Goal: Information Seeking & Learning: Check status

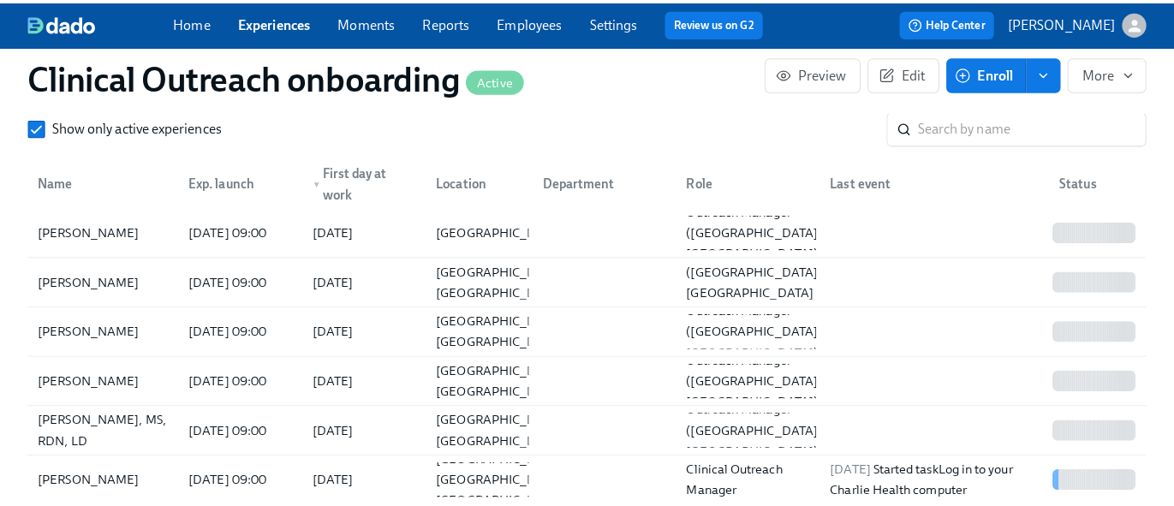
scroll to position [2532, 0]
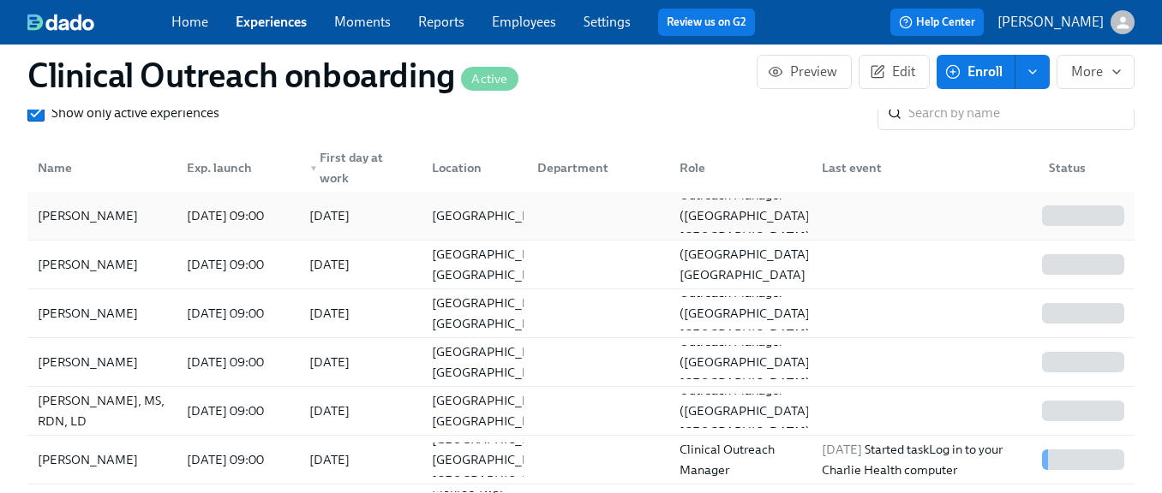
click at [93, 206] on div "[PERSON_NAME]" at bounding box center [88, 216] width 114 height 21
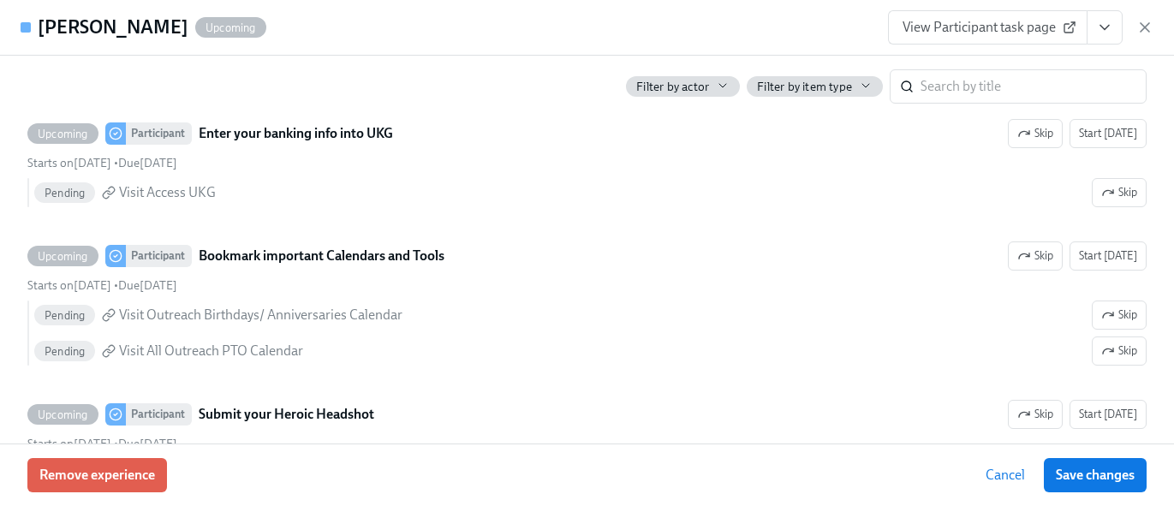
scroll to position [9351, 0]
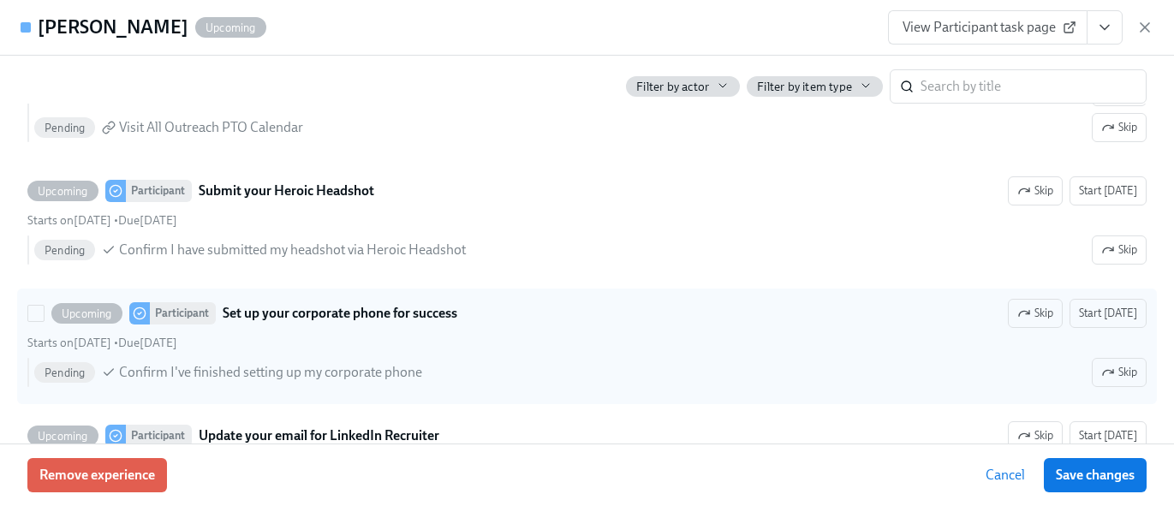
click at [323, 315] on strong "Set up your corporate phone for success" at bounding box center [340, 313] width 235 height 21
click at [44, 315] on input "Upcoming Participant Set up your corporate phone for success Skip Start [DATE] …" at bounding box center [35, 313] width 15 height 15
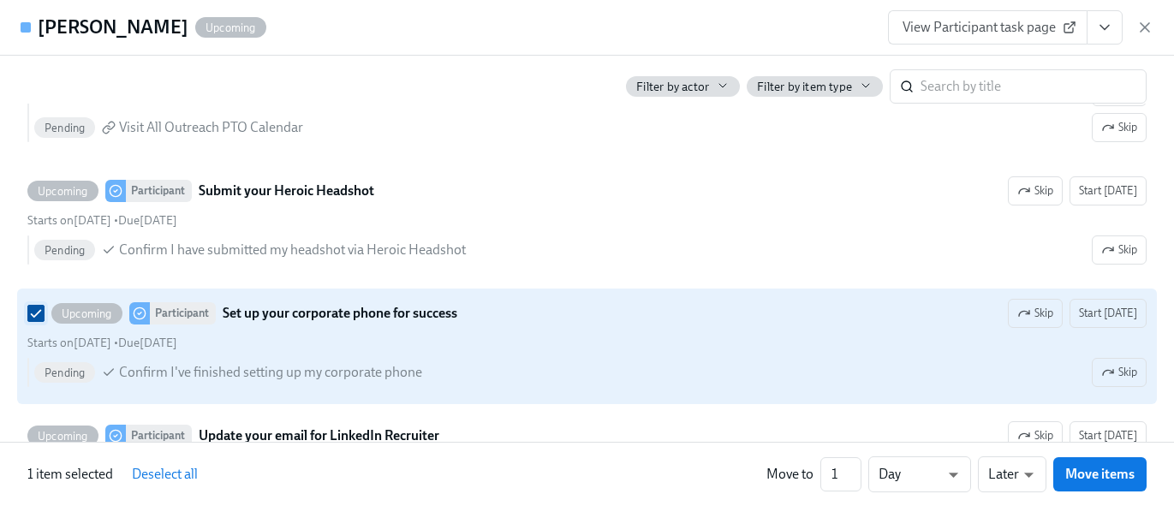
click at [38, 312] on input "Upcoming Participant Set up your corporate phone for success Skip Start [DATE] …" at bounding box center [35, 313] width 15 height 15
checkbox input "false"
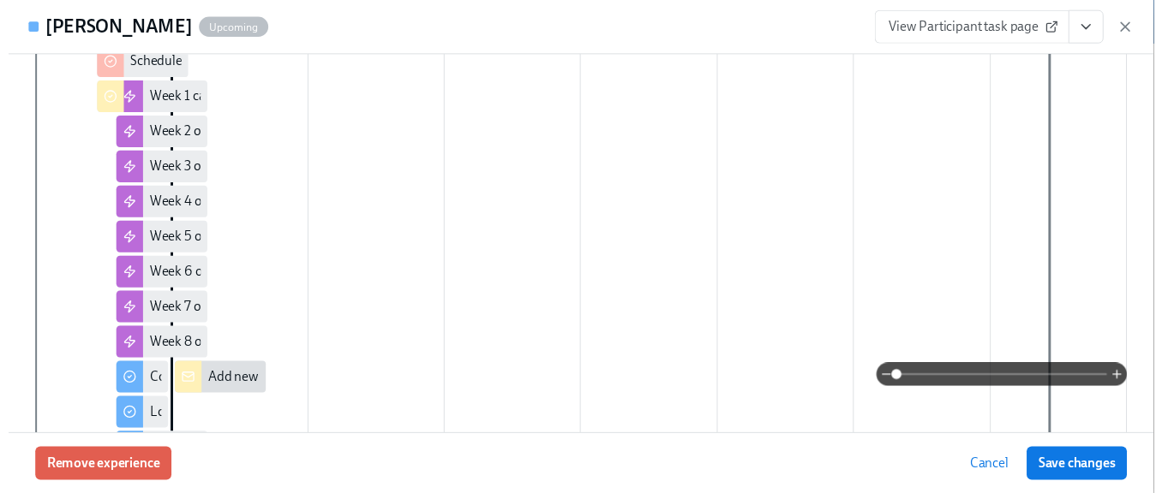
scroll to position [0, 0]
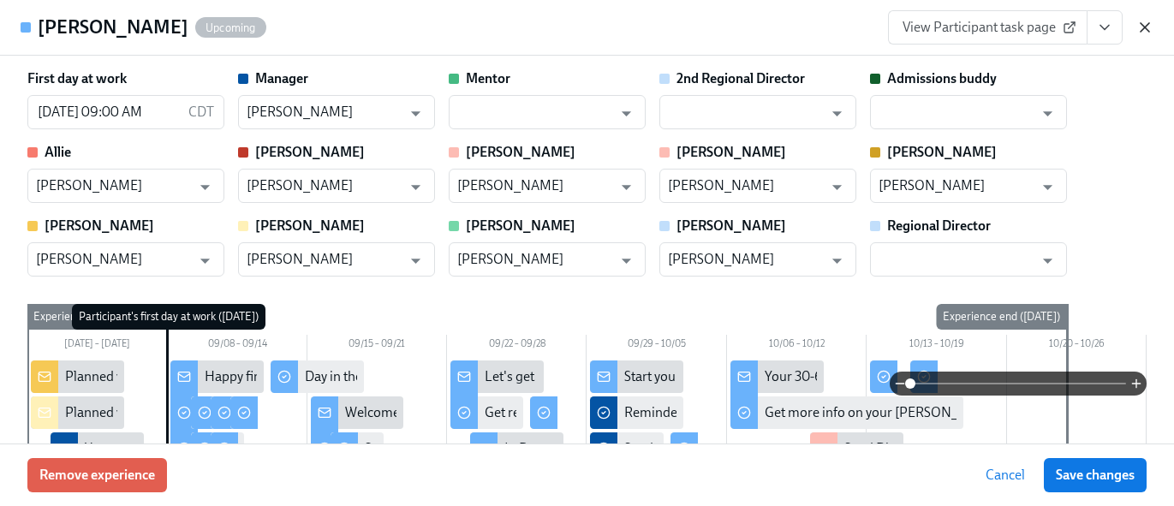
click at [1143, 26] on icon "button" at bounding box center [1145, 27] width 9 height 9
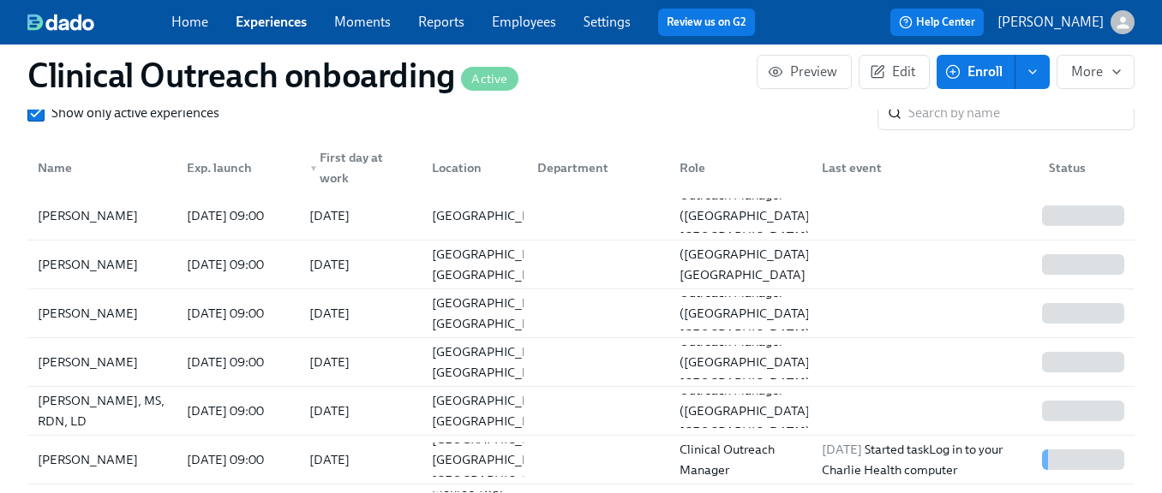
click at [449, 26] on link "Reports" at bounding box center [441, 22] width 46 height 16
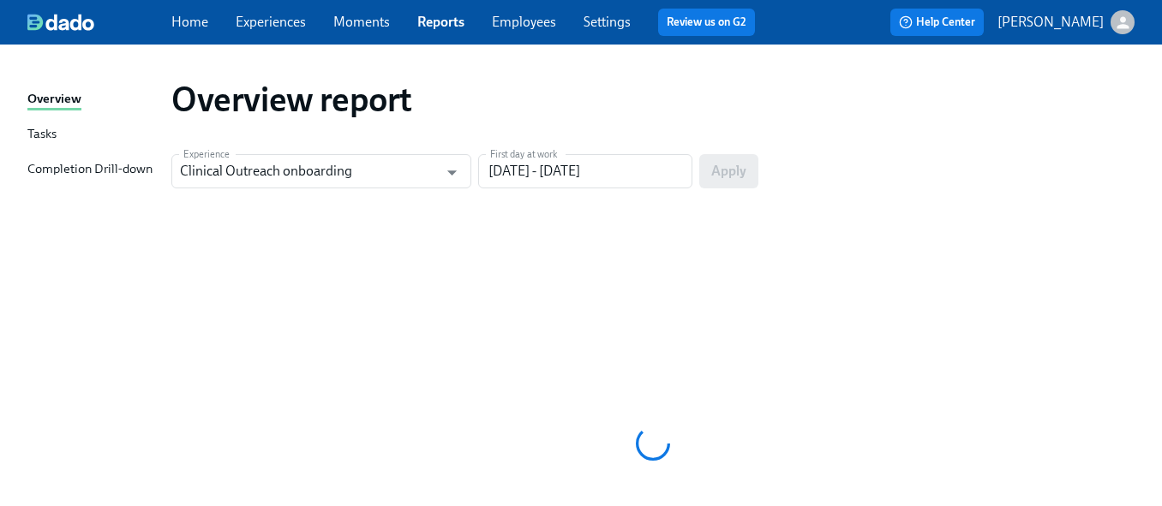
type input "Discharge Planner Onboarding"
type input "[DATE] - [DATE]"
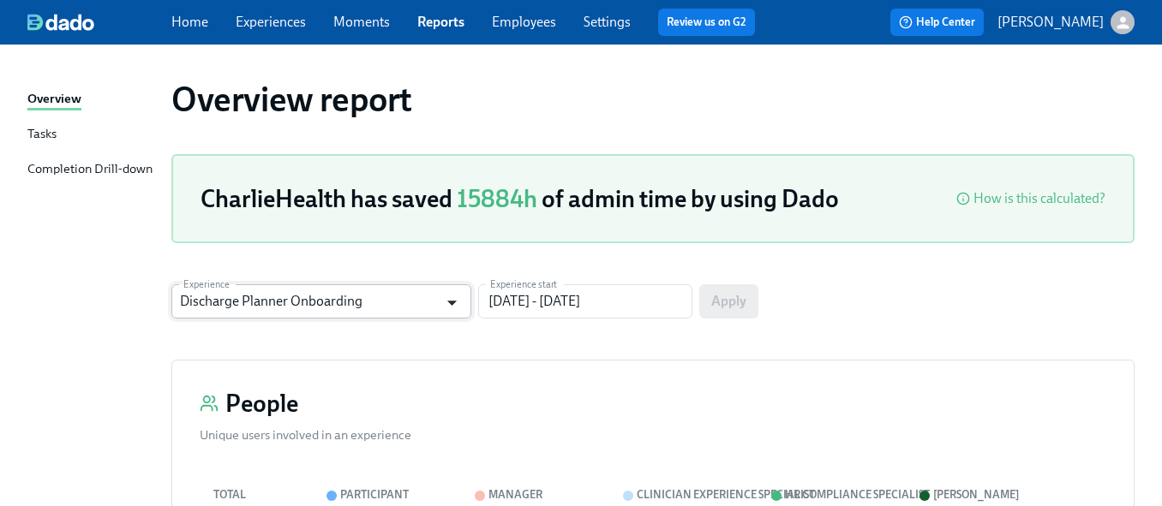
click at [451, 299] on icon "Open" at bounding box center [451, 302] width 23 height 23
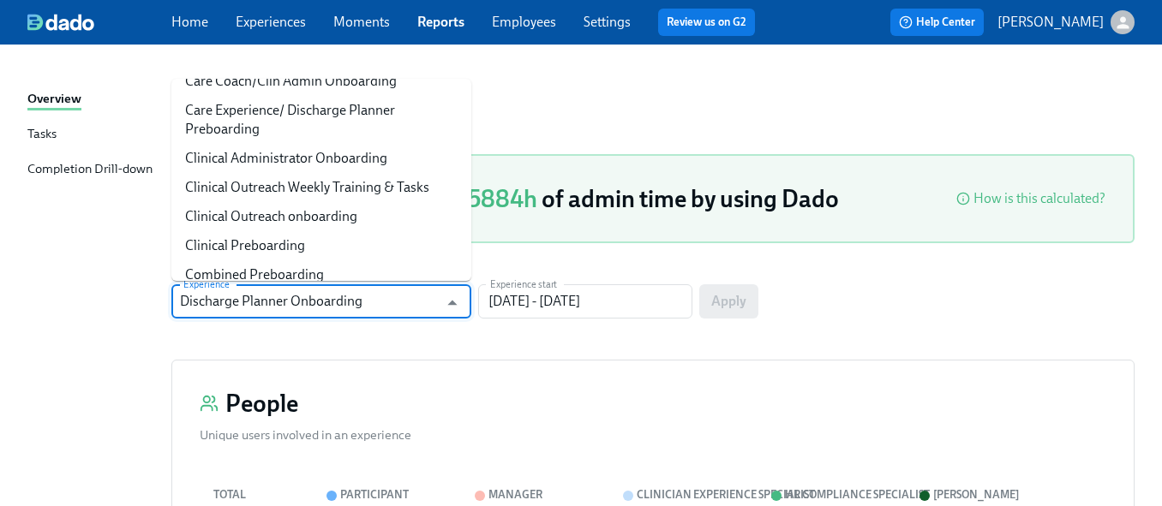
scroll to position [342, 0]
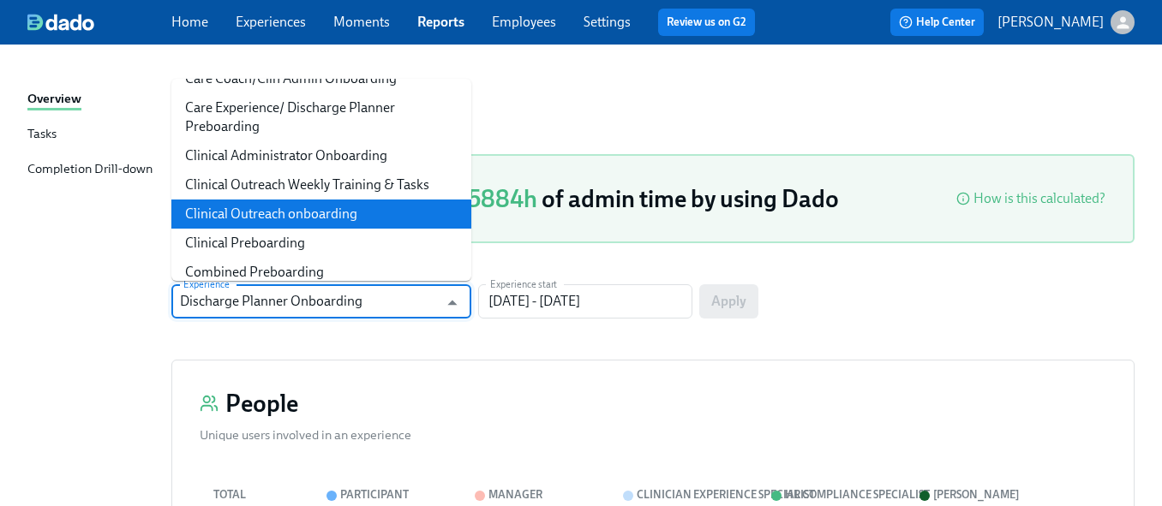
click at [316, 204] on li "Clinical Outreach onboarding" at bounding box center [321, 214] width 300 height 29
type input "Clinical Outreach onboarding"
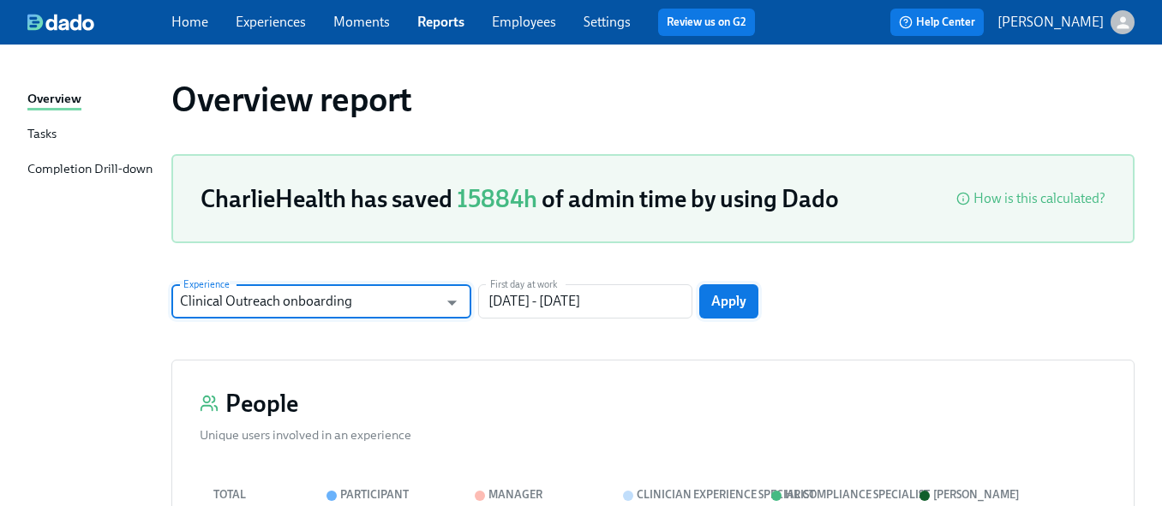
click at [726, 301] on span "Apply" at bounding box center [728, 301] width 35 height 17
